Goal: Transaction & Acquisition: Purchase product/service

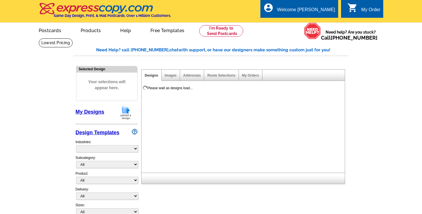
select select "785"
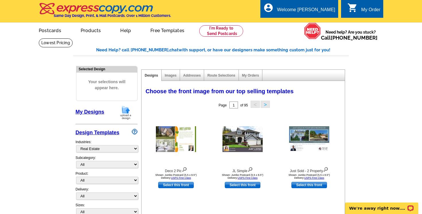
click at [128, 112] on img at bounding box center [125, 112] width 15 height 15
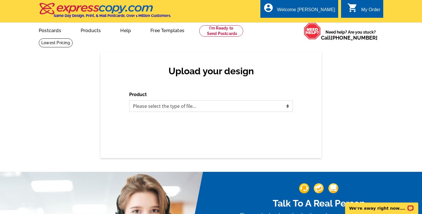
click at [151, 105] on select "Please select the type of file... Postcards Business Cards Letters and flyers G…" at bounding box center [210, 105] width 163 height 11
select select "1"
click at [129, 100] on select "Please select the type of file... Postcards Business Cards Letters and flyers G…" at bounding box center [210, 105] width 163 height 11
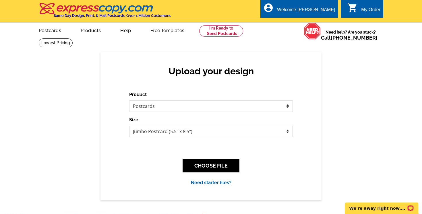
click at [200, 130] on select "Jumbo Postcard (5.5" x 8.5") Regular Postcard (4.25" x 5.6") Panoramic Postcard…" at bounding box center [210, 131] width 163 height 11
click at [129, 126] on select "Jumbo Postcard (5.5" x 8.5") Regular Postcard (4.25" x 5.6") Panoramic Postcard…" at bounding box center [210, 131] width 163 height 11
click at [206, 164] on button "CHOOSE FILE" at bounding box center [210, 165] width 57 height 13
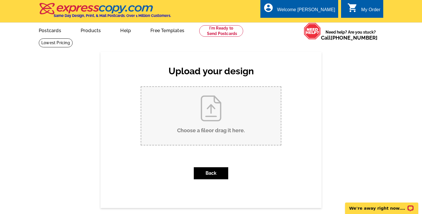
click at [209, 118] on input "Choose a file or drag it here ." at bounding box center [210, 116] width 139 height 58
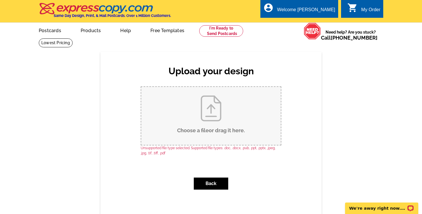
click at [210, 115] on input "Choose a file or drag it here ." at bounding box center [210, 116] width 139 height 58
type input "C:\fakepath\CRR Tully EDDM 8.25 Postcard PROOF-1.pdf"
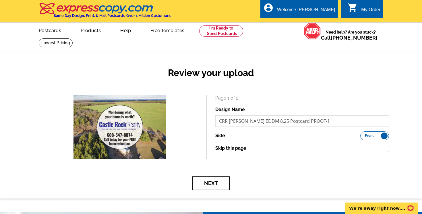
click at [219, 188] on button "Next" at bounding box center [210, 182] width 37 height 13
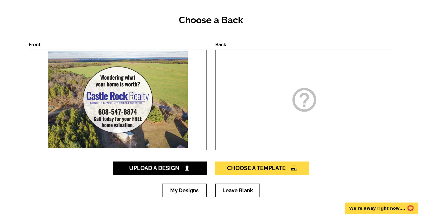
scroll to position [53, 0]
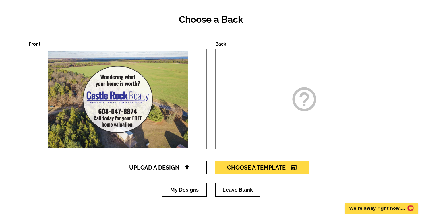
click at [159, 171] on span "Upload A Design" at bounding box center [160, 167] width 62 height 7
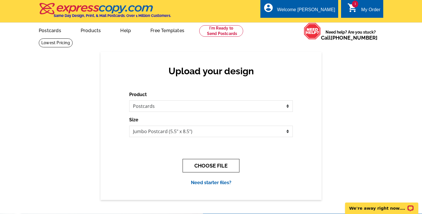
click at [203, 165] on button "CHOOSE FILE" at bounding box center [210, 165] width 57 height 13
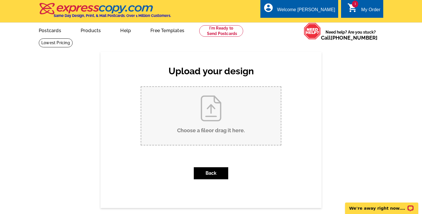
click at [210, 117] on input "Choose a file or drag it here ." at bounding box center [210, 116] width 139 height 58
type input "C:\fakepath\CRR [PERSON_NAME] EDDM 8.25 Postcard PROOF-2.pdf"
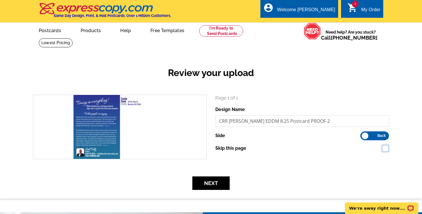
click at [385, 136] on label "Front Back" at bounding box center [374, 135] width 29 height 9
click at [363, 134] on input "Front Back" at bounding box center [363, 134] width 0 height 0
click at [385, 136] on label "Front Back" at bounding box center [374, 135] width 29 height 9
click at [363, 134] on input "Front Back" at bounding box center [363, 134] width 0 height 0
click at [224, 182] on button "Next" at bounding box center [210, 182] width 37 height 13
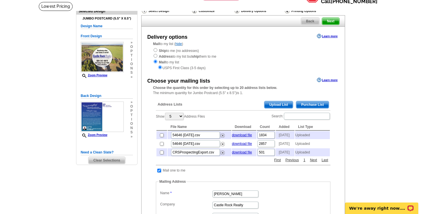
scroll to position [36, 0]
click at [278, 105] on span "Upload List" at bounding box center [278, 105] width 28 height 7
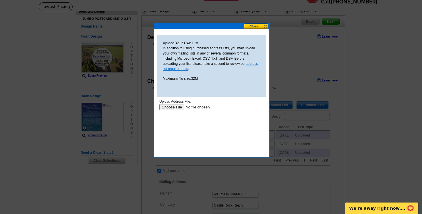
scroll to position [0, 0]
click at [177, 108] on input "file" at bounding box center [195, 107] width 73 height 6
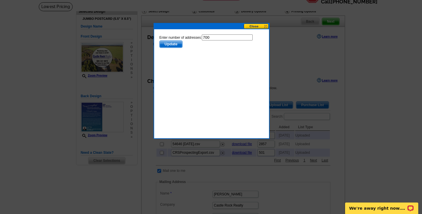
click at [177, 45] on span "Update" at bounding box center [170, 44] width 23 height 7
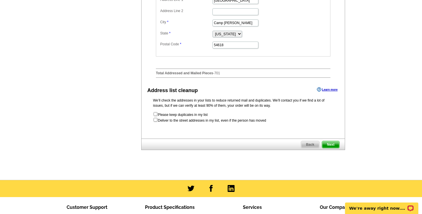
scroll to position [262, 0]
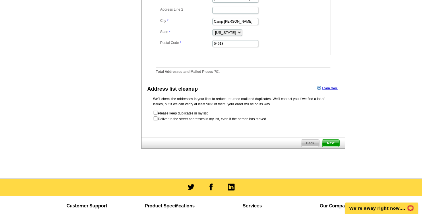
click at [330, 147] on span "Next" at bounding box center [330, 143] width 17 height 7
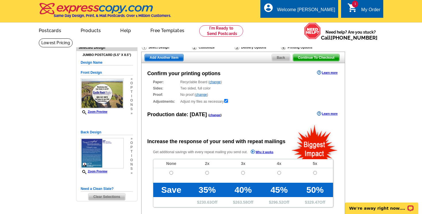
radio input "false"
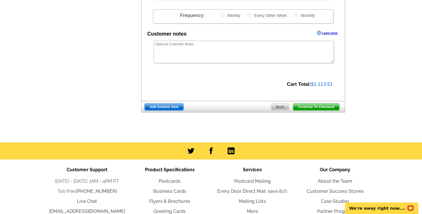
scroll to position [209, 0]
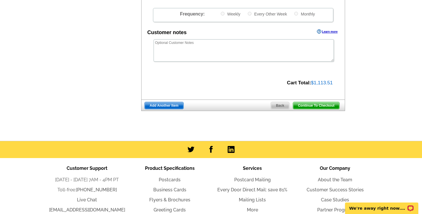
click at [308, 108] on span "Continue To Checkout" at bounding box center [316, 105] width 46 height 7
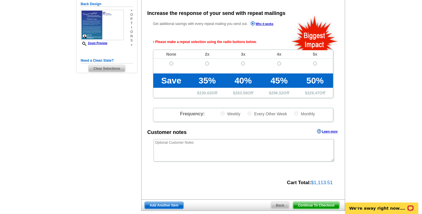
scroll to position [128, 0]
click at [170, 62] on input "radio" at bounding box center [171, 64] width 4 height 4
radio input "true"
click at [313, 205] on span "Continue To Checkout" at bounding box center [316, 205] width 46 height 7
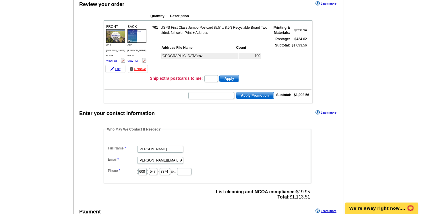
scroll to position [61, 0]
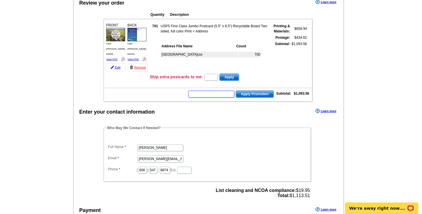
click at [200, 94] on input "text" at bounding box center [211, 94] width 46 height 7
type input "SMS50f"
click at [252, 92] on span "Apply Promotion" at bounding box center [255, 94] width 38 height 7
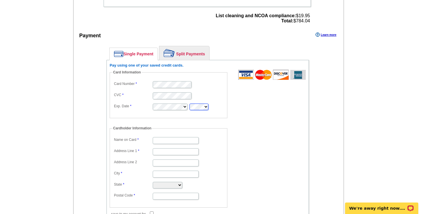
scroll to position [254, 0]
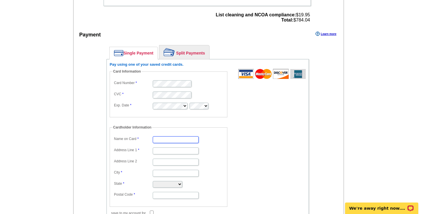
click at [174, 141] on input "Name on Card" at bounding box center [176, 139] width 46 height 7
type input "[PERSON_NAME]"
type input "[GEOGRAPHIC_DATA]"
type input "Camp Douglas"
select select "WI"
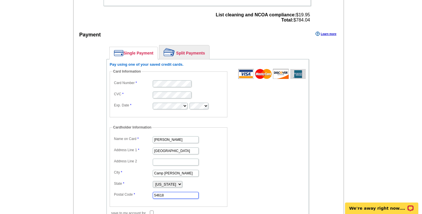
type input "54618"
click at [143, 193] on label "Postal Code" at bounding box center [133, 194] width 38 height 5
click at [153, 193] on input "54618" at bounding box center [176, 195] width 46 height 7
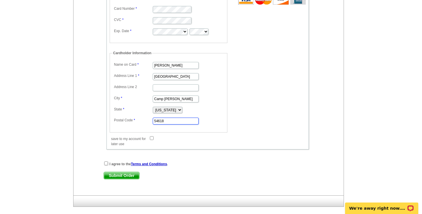
scroll to position [332, 0]
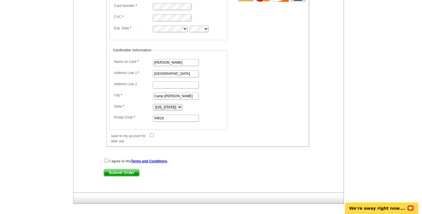
click at [151, 135] on input "save to my account for later use" at bounding box center [152, 135] width 4 height 4
checkbox input "true"
click at [107, 159] on input "checkbox" at bounding box center [106, 161] width 4 height 4
checkbox input "true"
click at [121, 173] on span "Submit Order" at bounding box center [121, 172] width 35 height 7
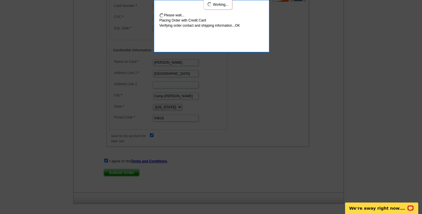
scroll to position [363, 0]
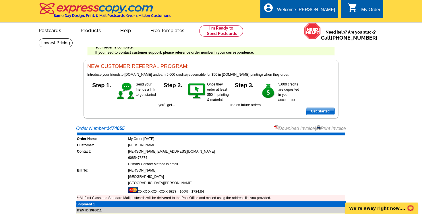
click at [372, 12] on div "My Order" at bounding box center [370, 11] width 19 height 8
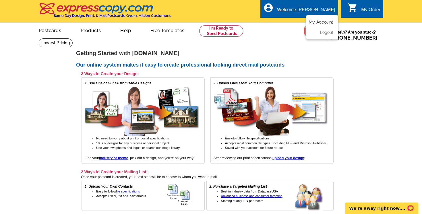
click at [319, 21] on link "My Account" at bounding box center [320, 22] width 25 height 5
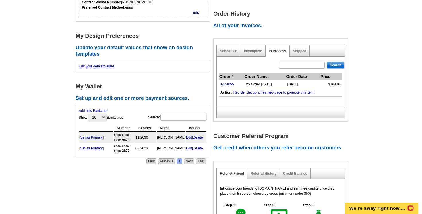
scroll to position [166, 0]
click at [227, 82] on link "1474055" at bounding box center [226, 84] width 13 height 4
